Goal: Use online tool/utility: Utilize a website feature to perform a specific function

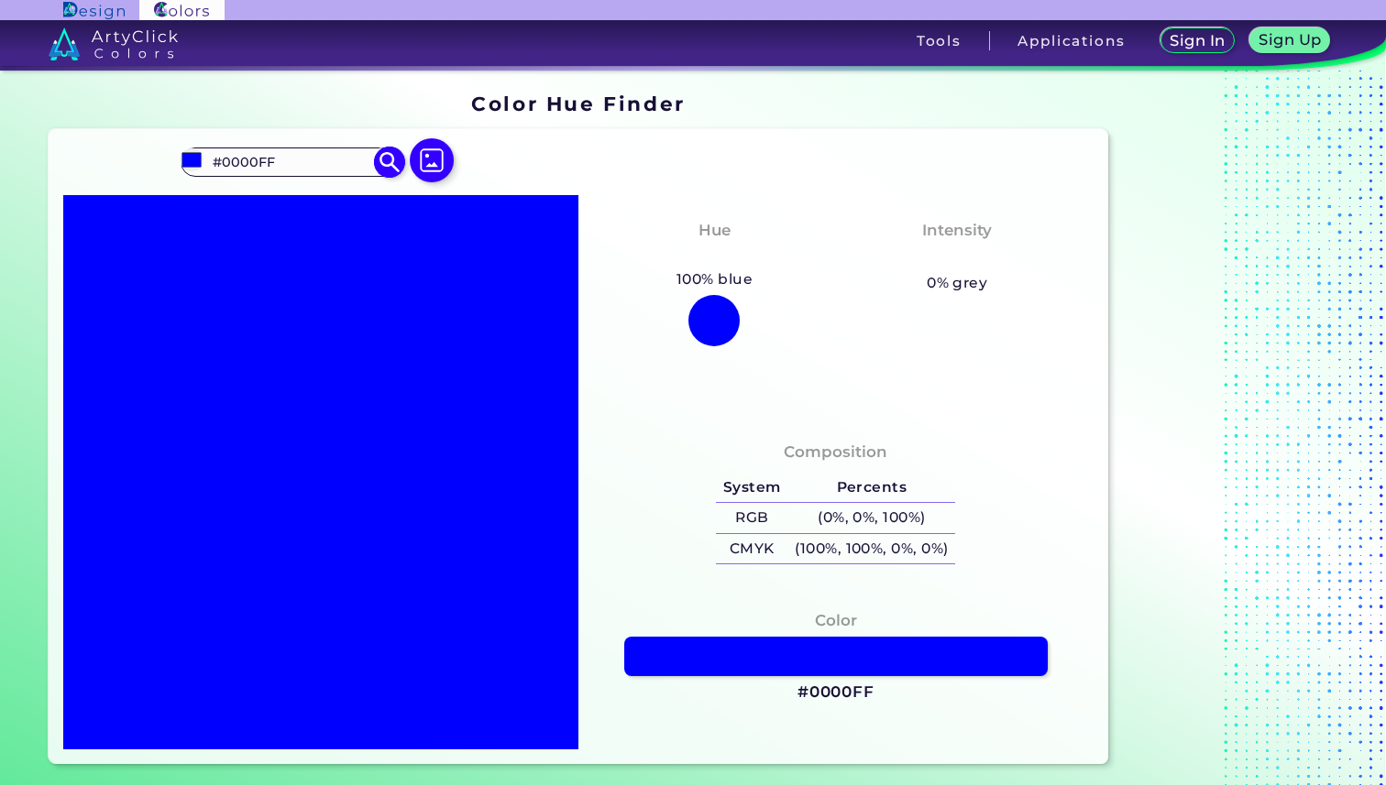
click at [307, 165] on input "#0000FF" at bounding box center [291, 161] width 170 height 25
click at [380, 153] on img at bounding box center [390, 162] width 32 height 32
click at [215, 173] on input "#magenta" at bounding box center [291, 161] width 170 height 25
click at [225, 161] on input "#magenta" at bounding box center [291, 161] width 170 height 25
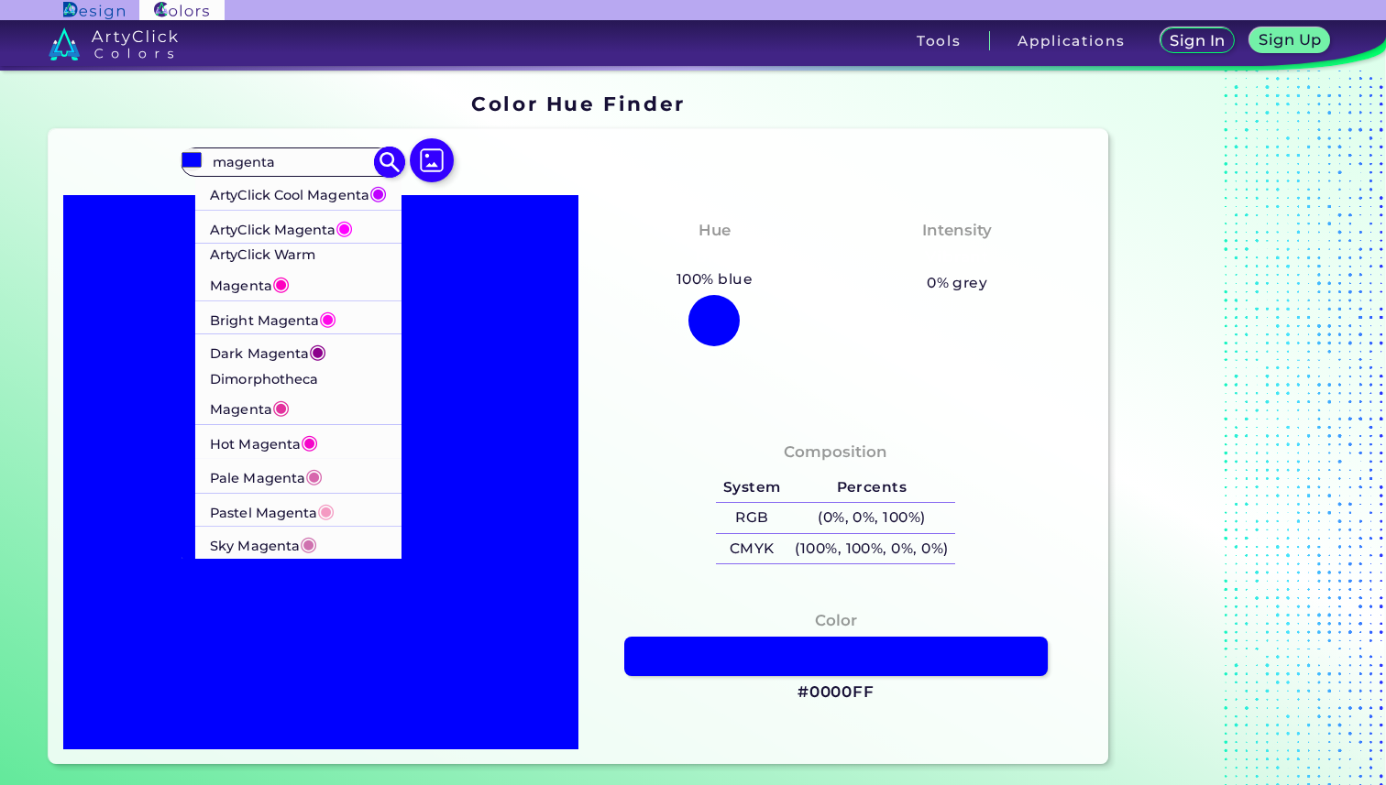
type input "magenta"
click at [281, 290] on p "ArtyClick Warm Magenta ◉" at bounding box center [299, 272] width 178 height 57
type input "#ff00bf"
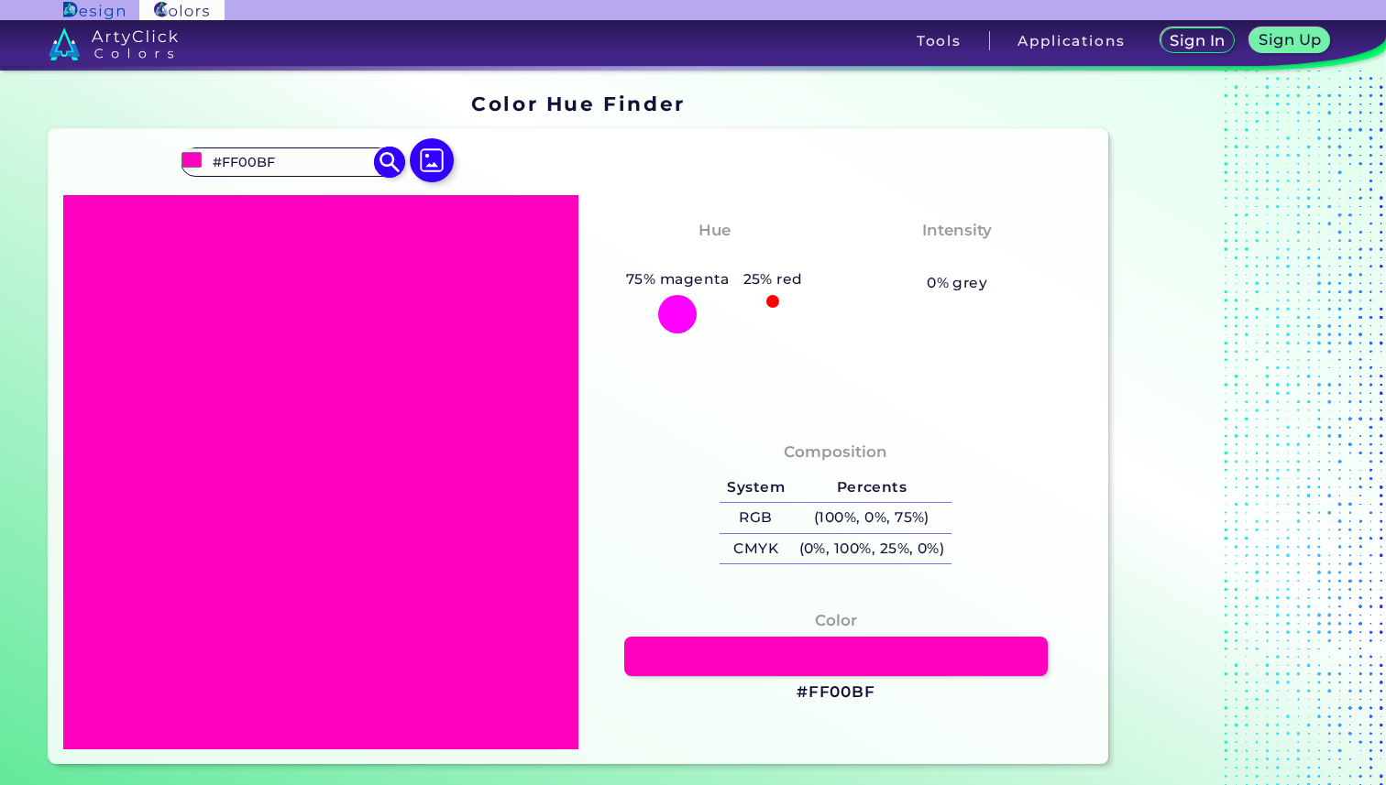
click at [297, 170] on input "#FF00BF" at bounding box center [291, 161] width 170 height 25
click at [315, 168] on input "#FF00BF" at bounding box center [291, 161] width 170 height 25
type input "#"
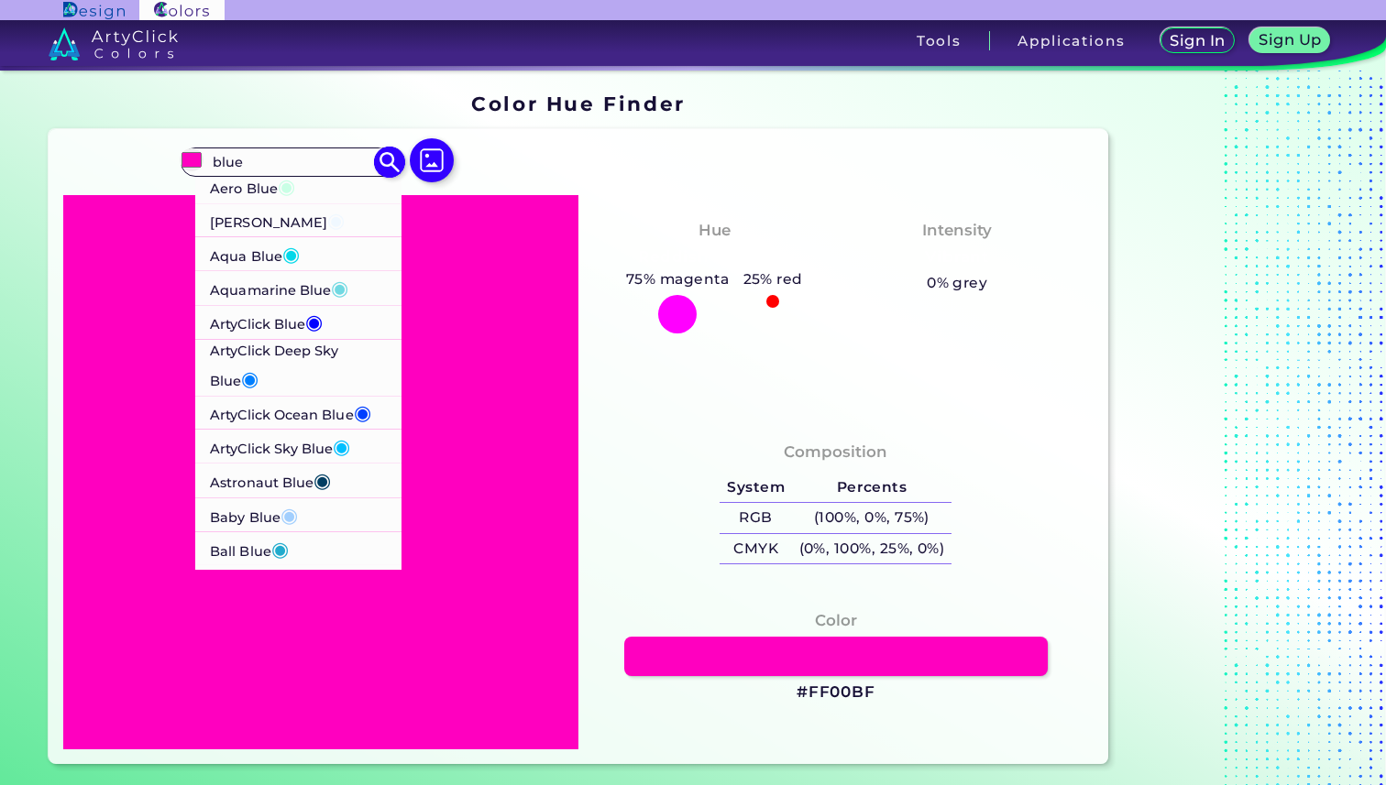
type input "blue"
click at [293, 365] on p "ArtyClick Deep Sky Blue ◉" at bounding box center [299, 367] width 178 height 57
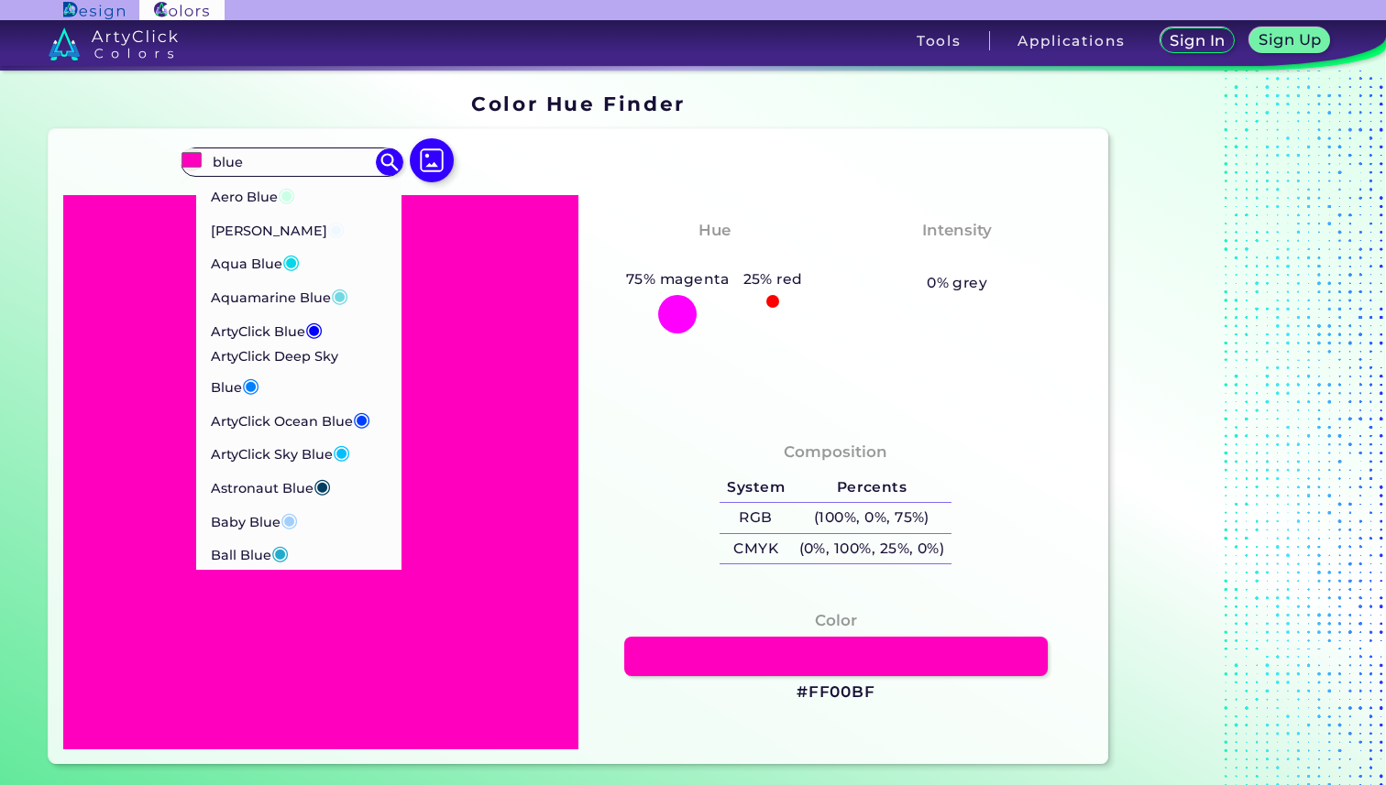
type input "#007fff"
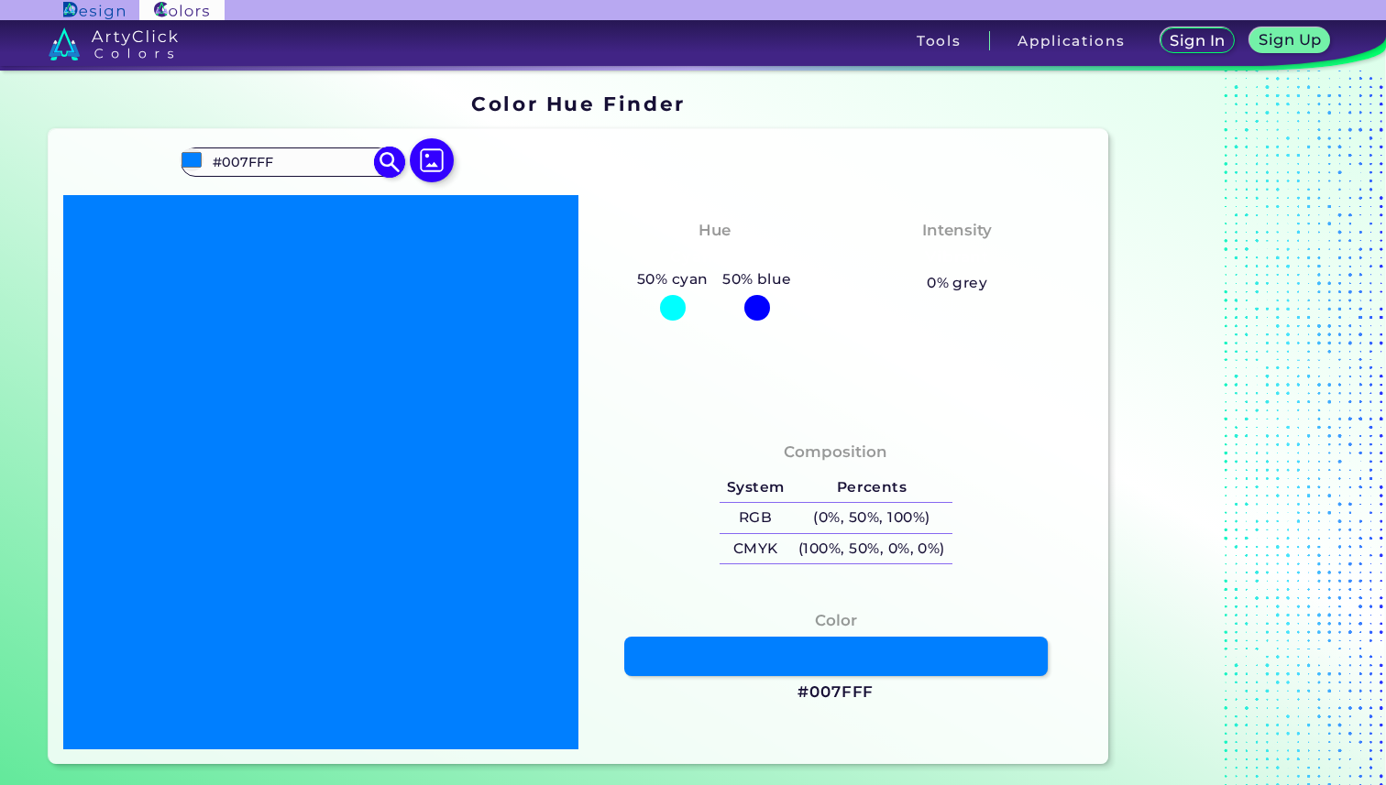
click at [286, 162] on input "#007FFF" at bounding box center [291, 161] width 170 height 25
click at [310, 170] on input "#007FFF" at bounding box center [291, 161] width 170 height 25
type input "#"
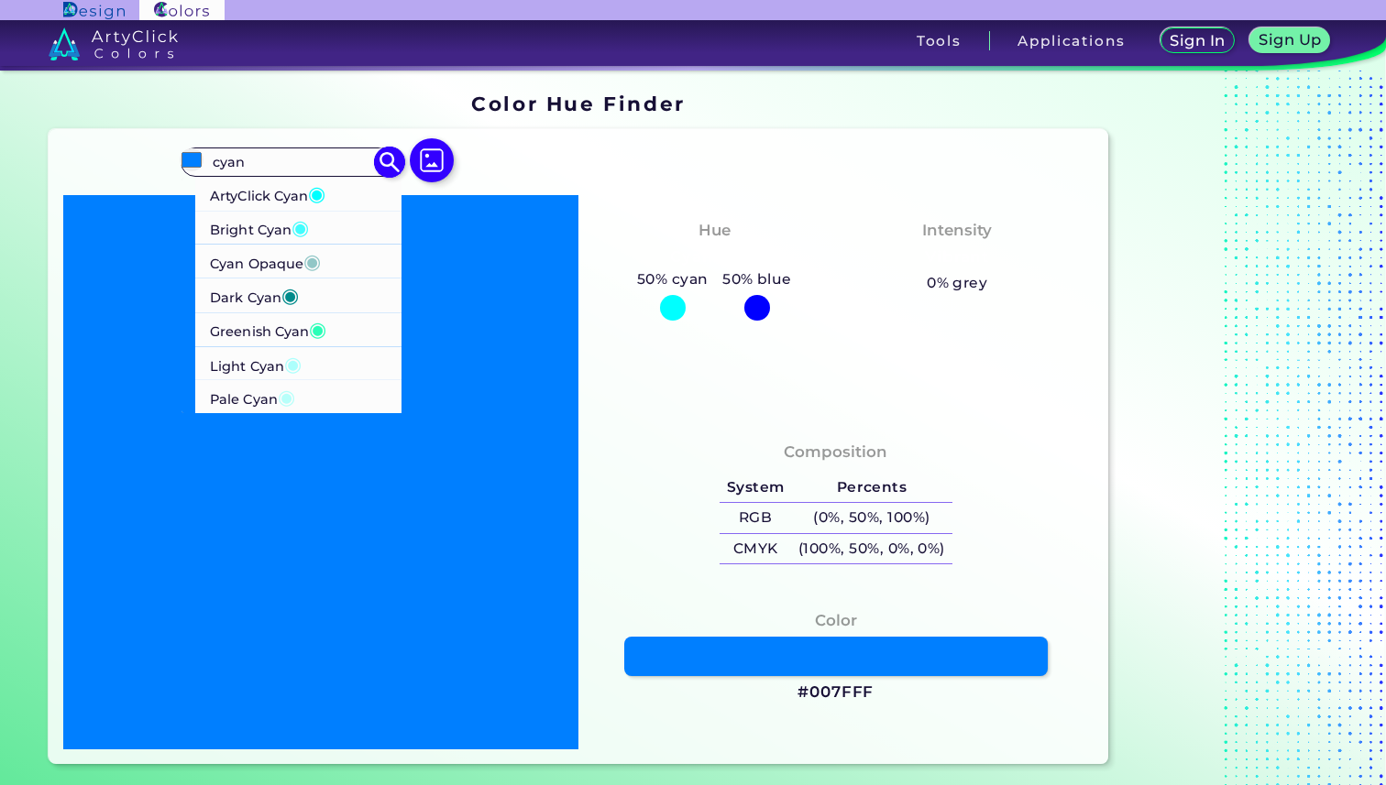
type input "cyan"
click at [306, 192] on p "ArtyClick Cyan ◉" at bounding box center [267, 194] width 115 height 34
type input "#00ffff"
type input "#00FFFF"
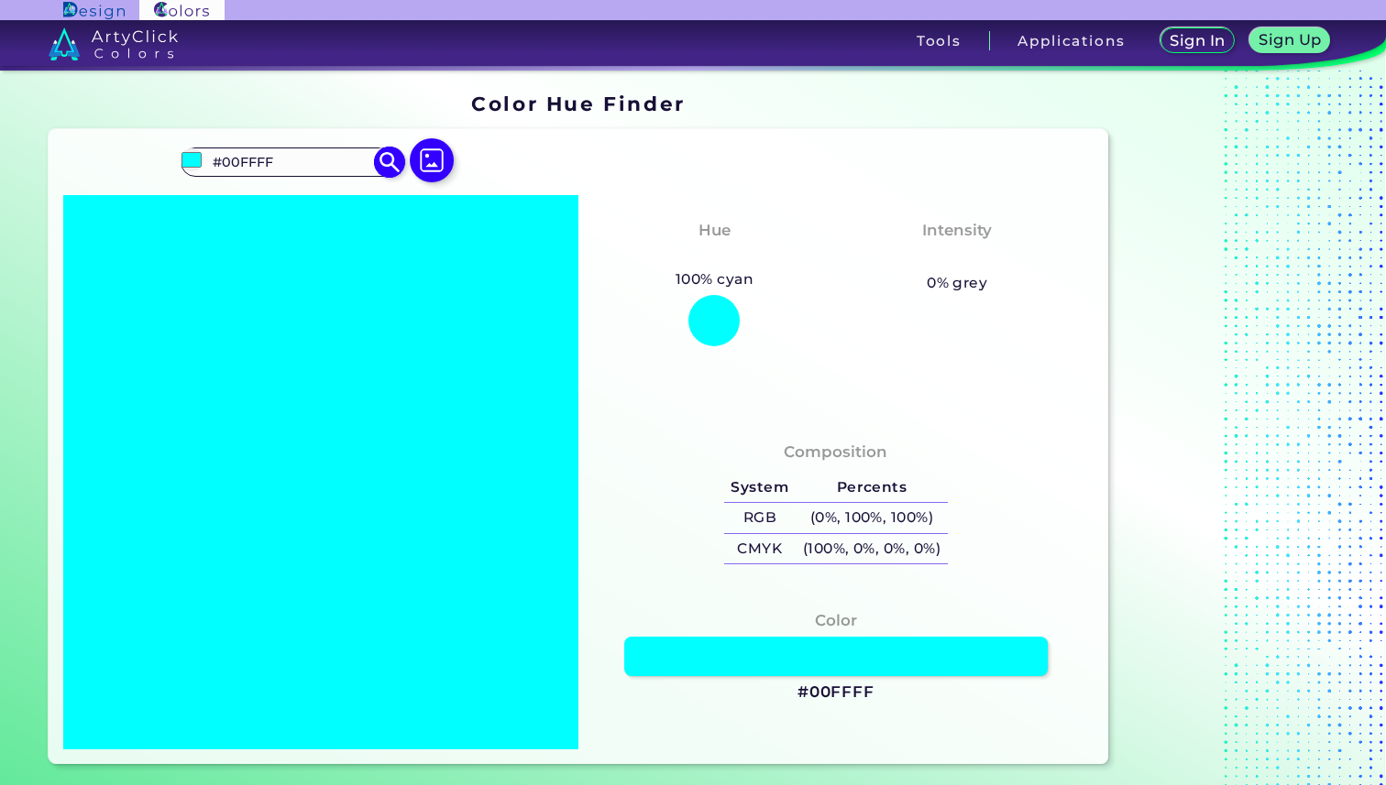
click at [297, 159] on input "#00FFFF" at bounding box center [291, 161] width 170 height 25
